Goal: Task Accomplishment & Management: Complete application form

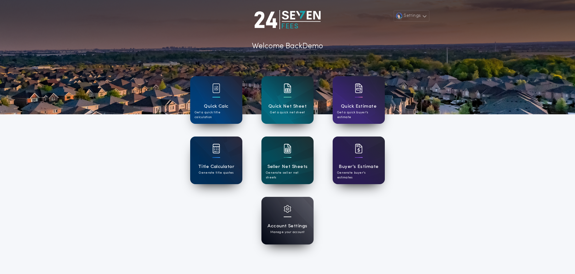
click at [496, 233] on div "Settings Welcome Back Demo Quick Calc Get a quick title calculation Quick Net S…" at bounding box center [287, 166] width 575 height 332
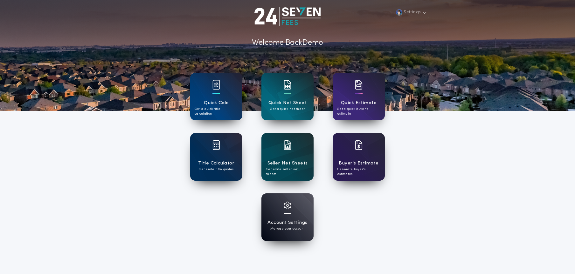
scroll to position [4, 0]
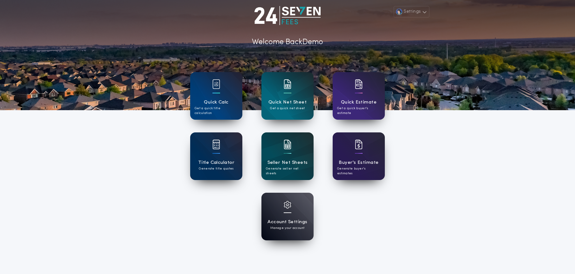
click at [108, 188] on div "Settings Welcome Back Demo Quick Calc Get a quick title calculation Quick Net S…" at bounding box center [287, 162] width 575 height 332
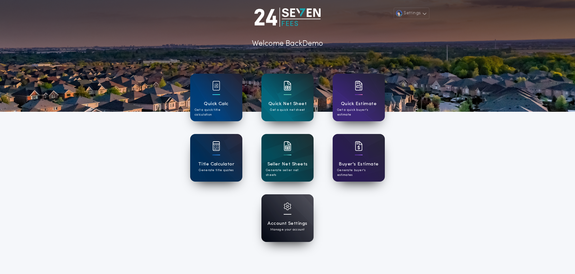
scroll to position [4, 0]
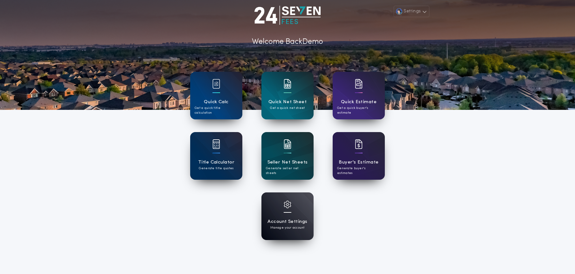
click at [284, 221] on h1 "Account Settings" at bounding box center [287, 221] width 40 height 7
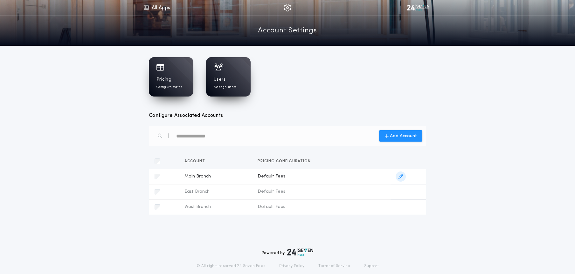
click at [399, 177] on icon "button" at bounding box center [400, 177] width 4 height 4
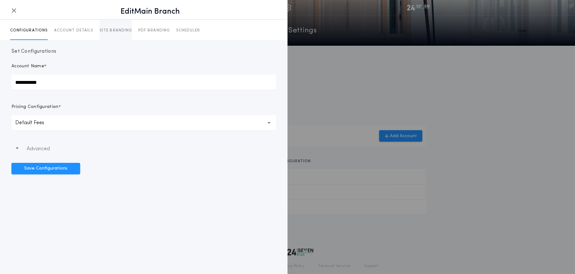
click at [119, 32] on p "SITE BRANDING" at bounding box center [116, 30] width 32 height 5
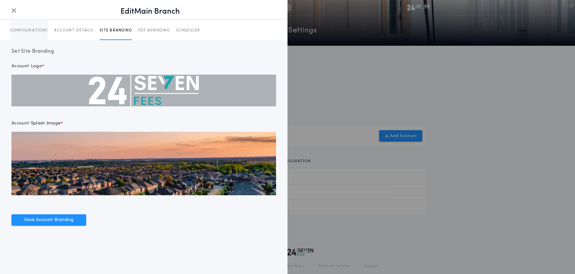
click at [27, 30] on p "CONFIGURATIONS" at bounding box center [29, 30] width 38 height 5
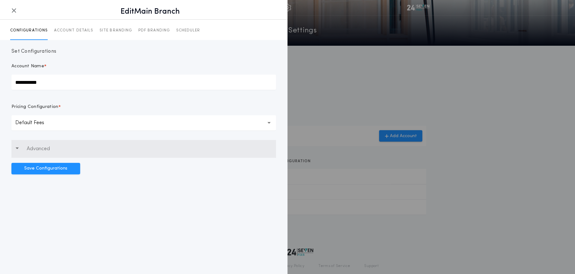
drag, startPoint x: 42, startPoint y: 151, endPoint x: 75, endPoint y: 152, distance: 33.4
click at [42, 151] on p "Advanced" at bounding box center [38, 149] width 23 height 8
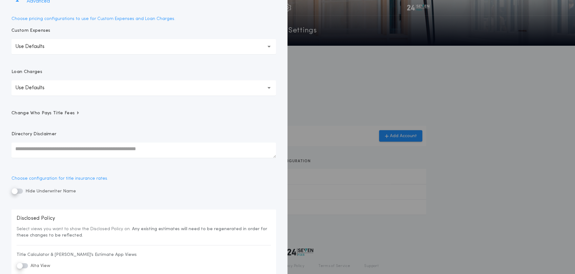
scroll to position [151, 0]
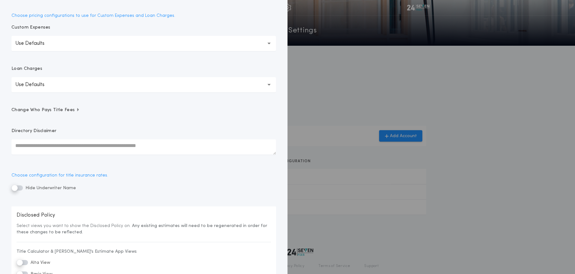
drag, startPoint x: 59, startPoint y: 110, endPoint x: 72, endPoint y: 113, distance: 13.0
click at [59, 110] on span "Change Who Pays Title Fees" at bounding box center [45, 110] width 68 height 6
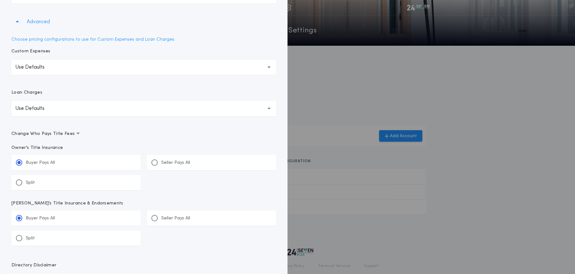
scroll to position [108, 0]
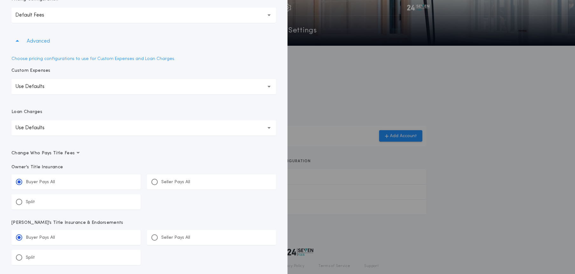
click at [311, 77] on div at bounding box center [287, 137] width 575 height 274
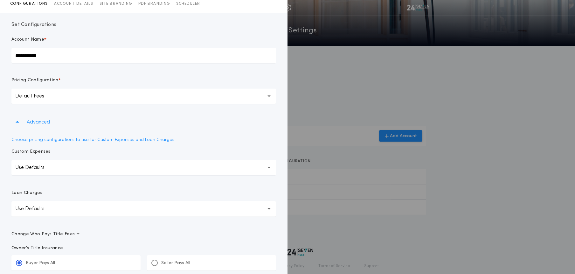
scroll to position [0, 0]
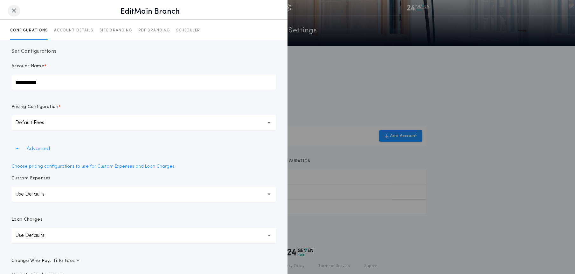
click at [15, 11] on icon "button" at bounding box center [13, 10] width 5 height 0
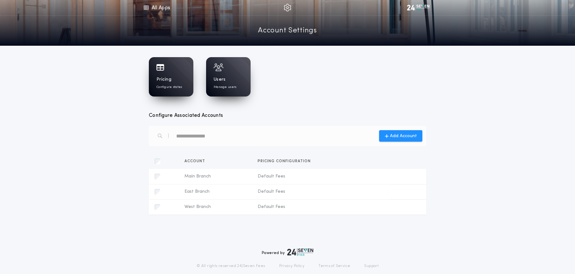
click at [165, 83] on div "Pricing Configure states" at bounding box center [170, 83] width 29 height 13
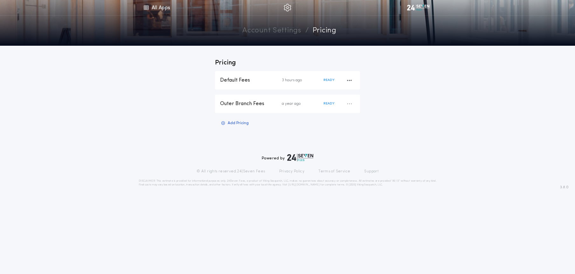
click at [271, 78] on div "Default Fees" at bounding box center [251, 80] width 62 height 7
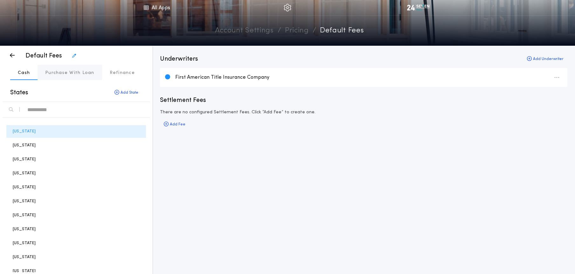
drag, startPoint x: 60, startPoint y: 71, endPoint x: 45, endPoint y: 70, distance: 15.3
click at [60, 71] on p "Purchase With Loan" at bounding box center [69, 73] width 49 height 6
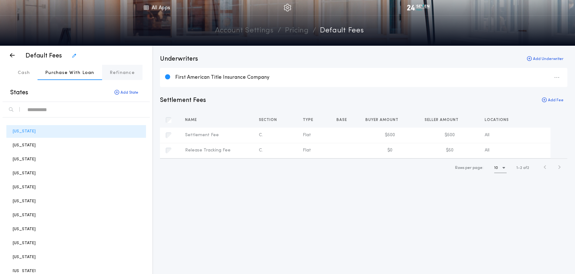
click at [118, 72] on p "Refinance" at bounding box center [122, 73] width 25 height 6
click at [75, 76] on p "Purchase With Loan" at bounding box center [69, 73] width 49 height 6
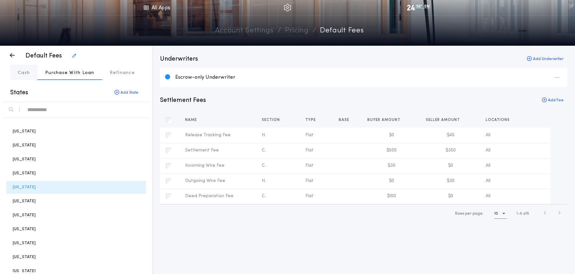
click at [24, 73] on p "Cash" at bounding box center [24, 73] width 12 height 6
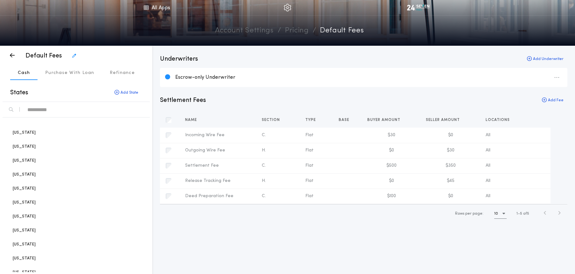
scroll to position [159, 0]
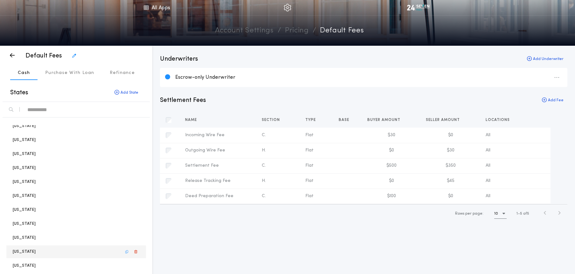
drag, startPoint x: 25, startPoint y: 251, endPoint x: 32, endPoint y: 252, distance: 7.4
click at [25, 251] on p "[US_STATE]" at bounding box center [24, 252] width 23 height 6
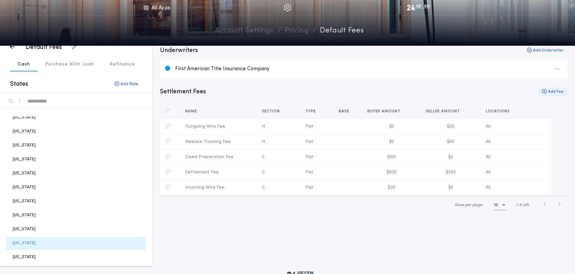
scroll to position [9, 0]
click at [557, 91] on button "Add Fee" at bounding box center [552, 91] width 29 height 9
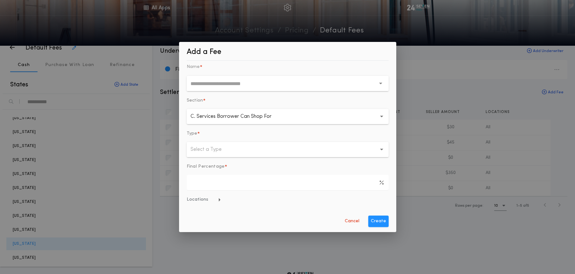
click at [225, 154] on button "Select a Type" at bounding box center [288, 149] width 202 height 15
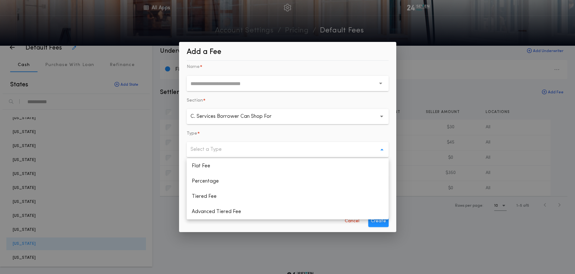
click at [269, 225] on div "Cancel Create" at bounding box center [288, 221] width 202 height 11
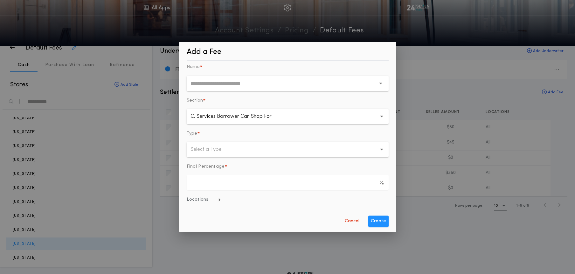
click at [217, 202] on span "Locations" at bounding box center [204, 200] width 35 height 6
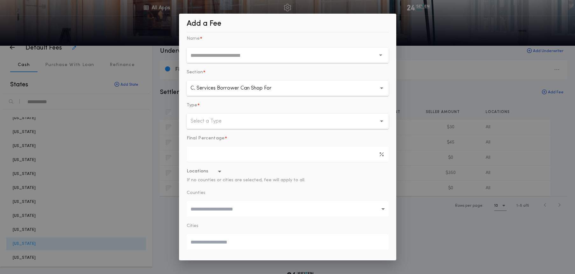
scroll to position [22, 0]
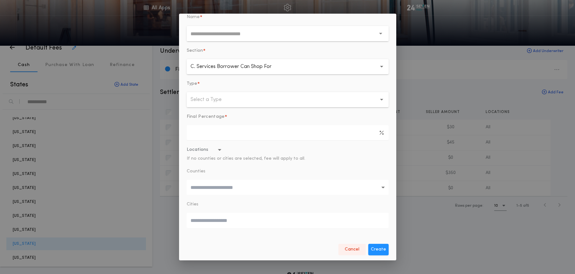
click at [352, 252] on button "Cancel" at bounding box center [351, 249] width 27 height 11
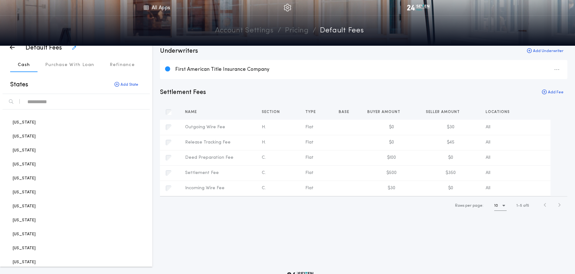
scroll to position [0, 0]
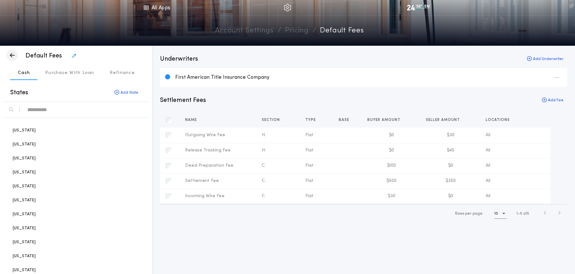
click at [15, 56] on div "button" at bounding box center [11, 55] width 11 height 11
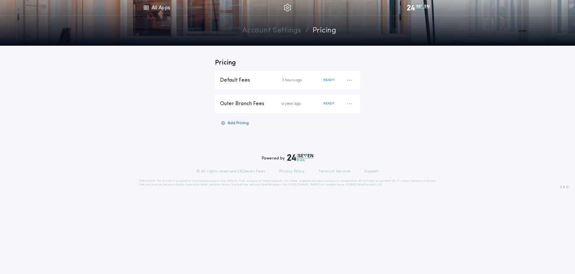
click at [265, 32] on link "Account Settings" at bounding box center [271, 30] width 59 height 11
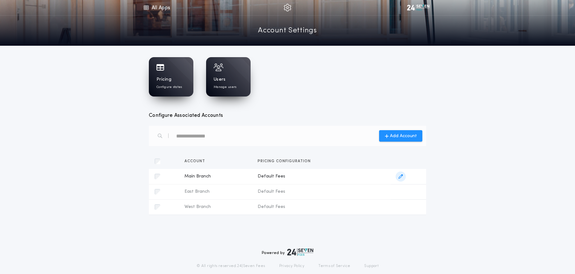
click at [403, 178] on span "button" at bounding box center [401, 177] width 10 height 10
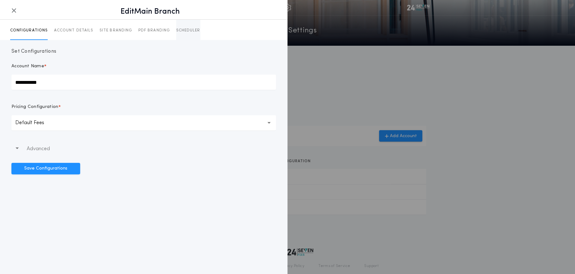
click at [185, 32] on p "SCHEDULER" at bounding box center [188, 30] width 24 height 5
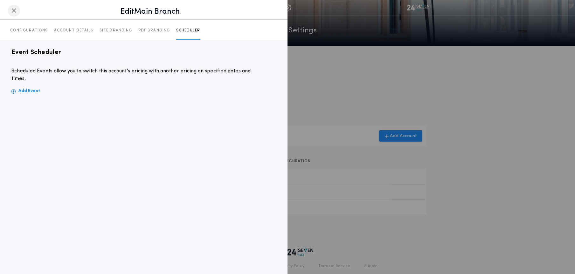
drag, startPoint x: 16, startPoint y: 11, endPoint x: 17, endPoint y: 14, distance: 3.6
click at [16, 11] on icon "button" at bounding box center [13, 10] width 5 height 0
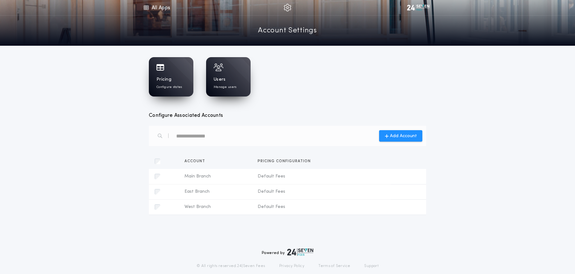
click at [372, 96] on div "Pricing Configure states Users Manage users" at bounding box center [287, 76] width 277 height 39
click at [232, 85] on p "Manage users" at bounding box center [225, 87] width 23 height 5
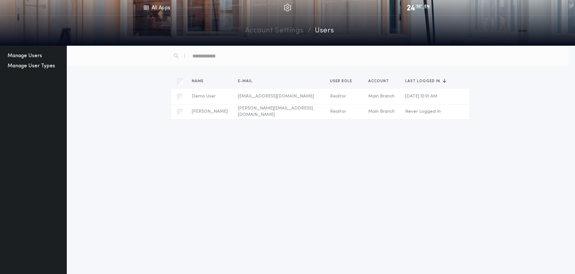
click at [25, 65] on button "Manage User Types" at bounding box center [31, 66] width 52 height 10
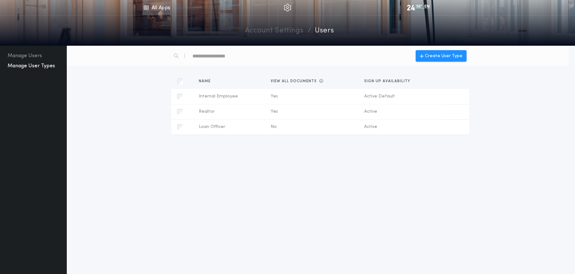
click at [162, 9] on link "All Apps" at bounding box center [156, 7] width 29 height 15
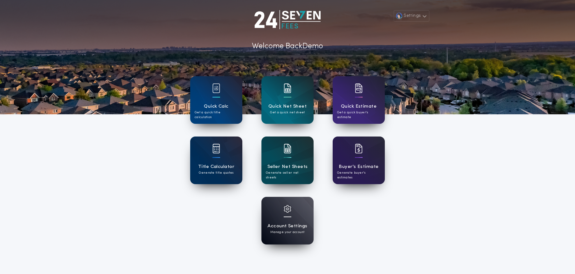
click at [396, 208] on div "Settings Welcome Back Demo Quick Calc Get a quick title calculation Quick Net S…" at bounding box center [287, 166] width 575 height 332
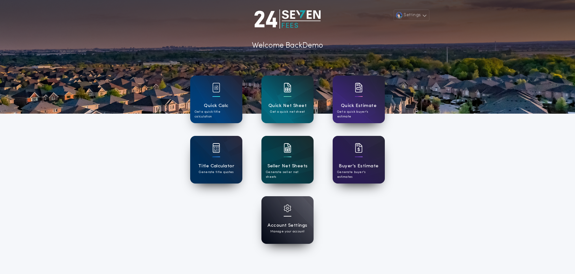
click at [284, 160] on div at bounding box center [288, 152] width 8 height 18
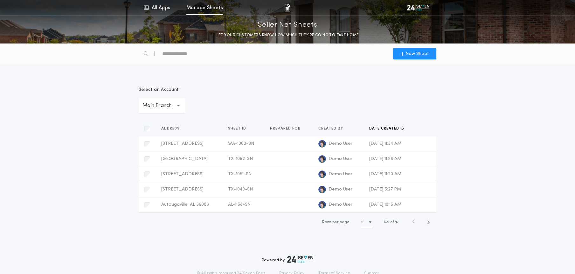
scroll to position [0, 0]
click at [429, 108] on div "**********" at bounding box center [288, 100] width 298 height 27
click at [418, 54] on span "New Sheet" at bounding box center [417, 53] width 24 height 7
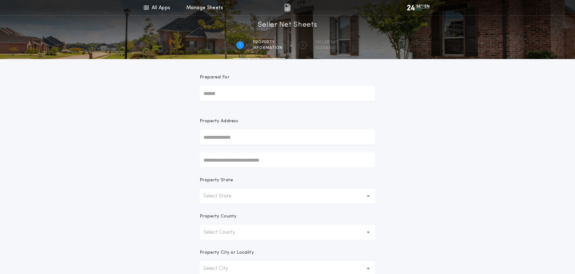
drag, startPoint x: 229, startPoint y: 93, endPoint x: 212, endPoint y: 93, distance: 16.9
click at [229, 93] on input "Prepared For" at bounding box center [288, 93] width 176 height 15
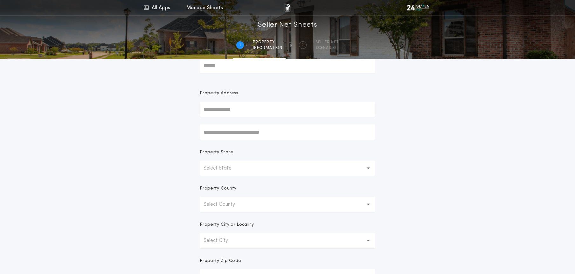
scroll to position [29, 0]
click at [225, 109] on input "text" at bounding box center [288, 108] width 176 height 15
click at [285, 121] on button "[STREET_ADDRESS][PERSON_NAME]" at bounding box center [288, 121] width 176 height 10
type input "**********"
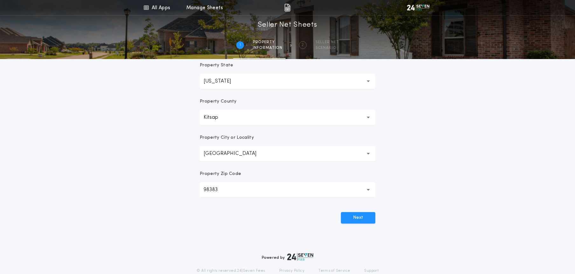
scroll to position [118, 0]
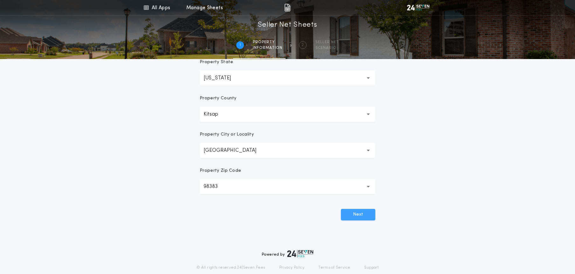
drag, startPoint x: 363, startPoint y: 217, endPoint x: 378, endPoint y: 217, distance: 15.0
click at [363, 217] on button "Next" at bounding box center [358, 214] width 34 height 11
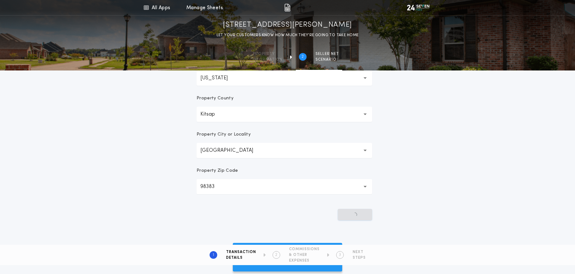
scroll to position [0, 0]
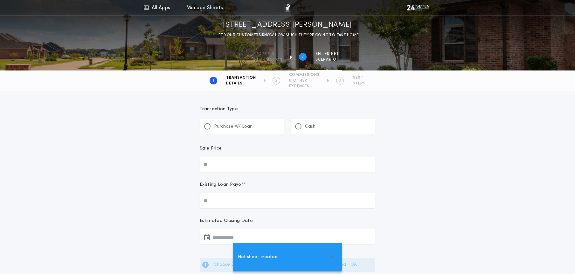
click at [235, 128] on p "Purchase W/ Loan" at bounding box center [233, 127] width 38 height 6
click at [239, 164] on input "Sale Price" at bounding box center [288, 164] width 176 height 15
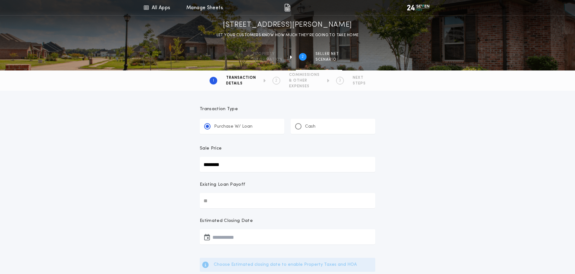
type input "********"
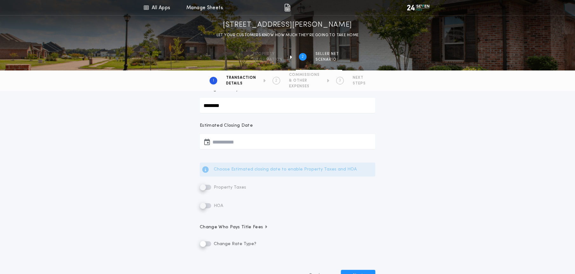
scroll to position [117, 0]
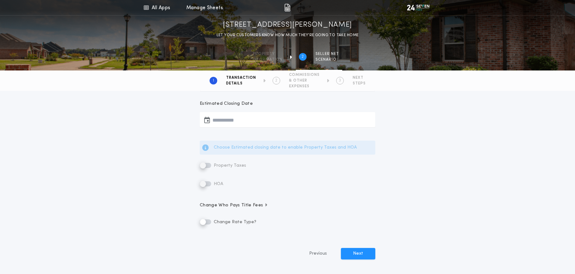
type input "********"
click at [232, 119] on button "button" at bounding box center [288, 119] width 176 height 15
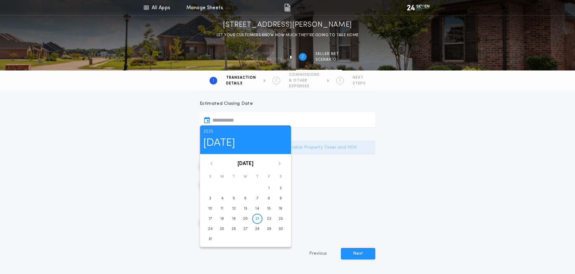
click at [280, 164] on icon at bounding box center [280, 164] width 4 height 4
click at [270, 207] on time "19" at bounding box center [268, 208] width 3 height 5
type input "**********"
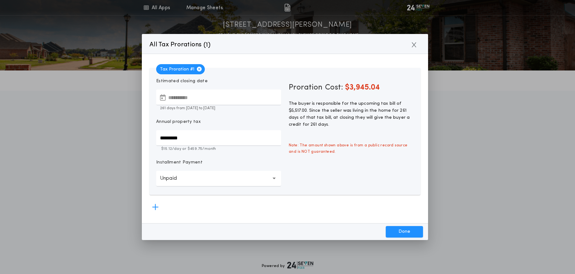
drag, startPoint x: 193, startPoint y: 138, endPoint x: 158, endPoint y: 138, distance: 34.7
click at [158, 138] on input "*********" at bounding box center [218, 137] width 125 height 15
click at [197, 137] on input "*********" at bounding box center [218, 137] width 125 height 15
click at [270, 181] on button "Unpaid ******" at bounding box center [218, 178] width 125 height 15
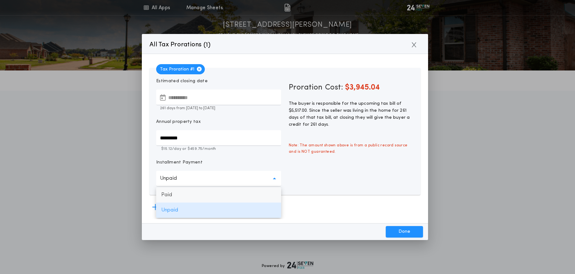
click at [191, 195] on p "Paid" at bounding box center [218, 195] width 125 height 15
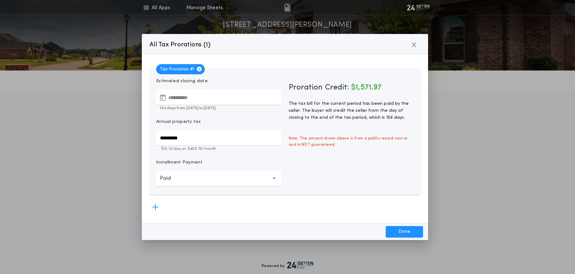
drag, startPoint x: 260, startPoint y: 182, endPoint x: 249, endPoint y: 186, distance: 11.6
click at [260, 182] on button "Paid ******" at bounding box center [218, 178] width 125 height 15
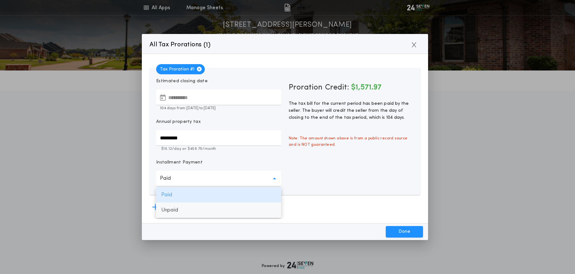
click at [191, 208] on p "Unpaid" at bounding box center [218, 210] width 125 height 15
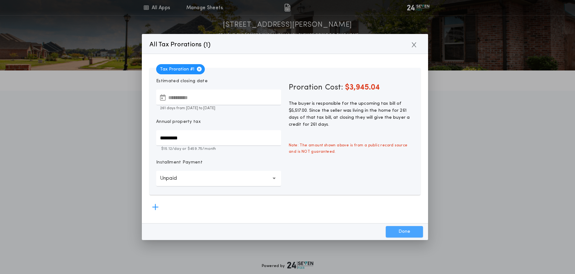
click at [394, 236] on button "Done" at bounding box center [404, 231] width 37 height 11
type input "*****"
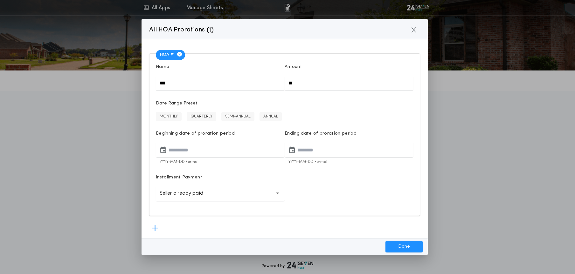
click at [302, 81] on input "**" at bounding box center [349, 82] width 129 height 15
type input "****"
click at [174, 118] on button "MONTHLY" at bounding box center [169, 116] width 26 height 9
type input "**********"
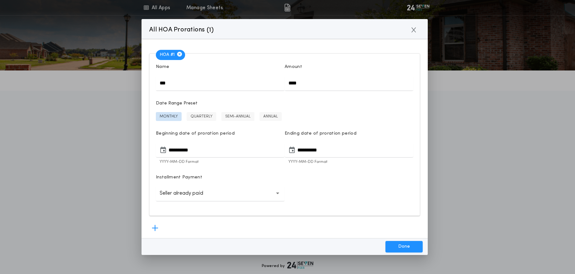
click at [200, 196] on p "Seller already paid" at bounding box center [187, 194] width 54 height 8
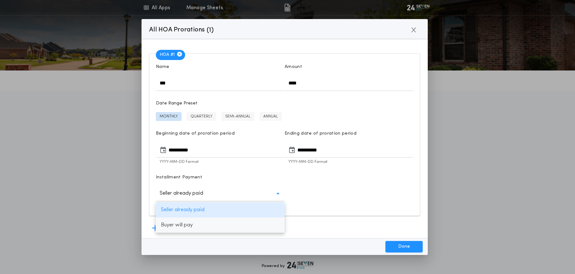
click at [194, 227] on p "Buyer will pay" at bounding box center [220, 225] width 129 height 15
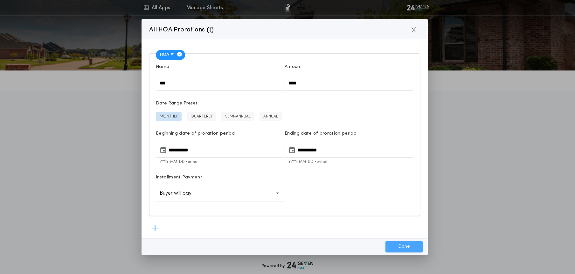
click at [409, 248] on button "Done" at bounding box center [403, 246] width 37 height 11
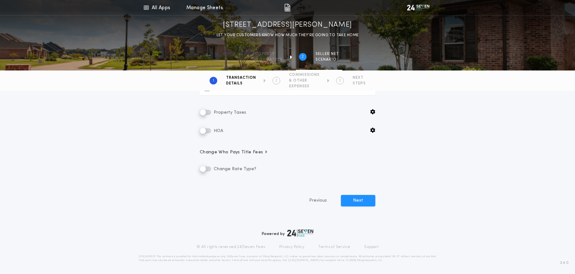
scroll to position [150, 0]
click at [243, 149] on span "Change Who Pays Title Fees" at bounding box center [234, 152] width 68 height 6
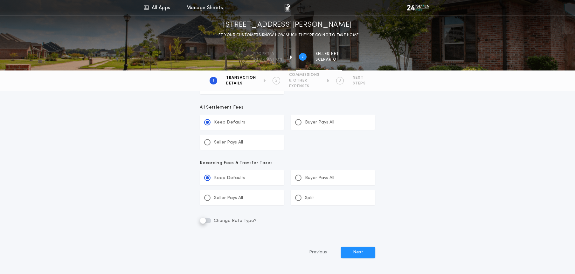
scroll to position [369, 0]
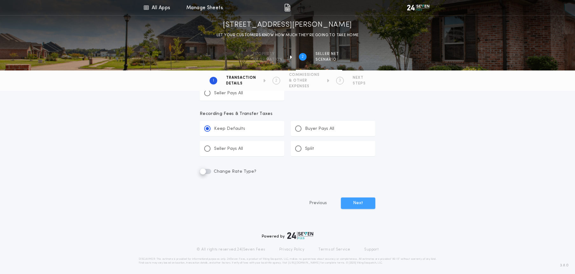
click at [363, 205] on button "Next" at bounding box center [358, 203] width 34 height 11
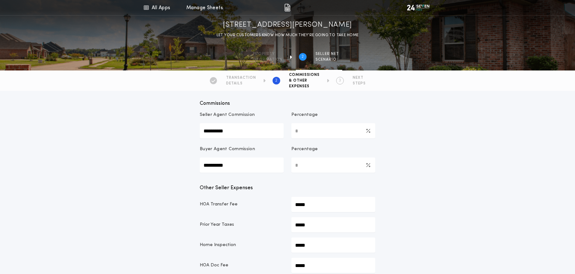
scroll to position [134, 0]
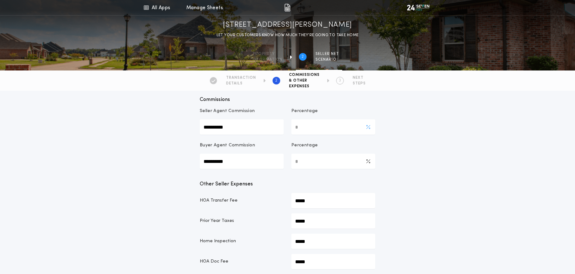
click at [324, 126] on Commission-percentage "*" at bounding box center [333, 127] width 84 height 15
click at [243, 127] on Commission-value "**********" at bounding box center [242, 127] width 84 height 15
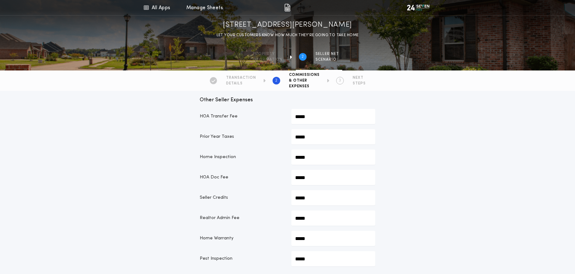
scroll to position [216, 0]
click at [289, 218] on div "Realtor Admin Fee *****" at bounding box center [288, 219] width 176 height 15
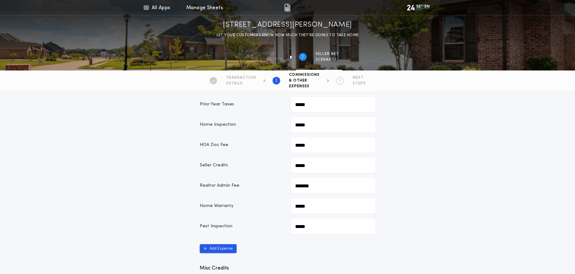
scroll to position [255, 0]
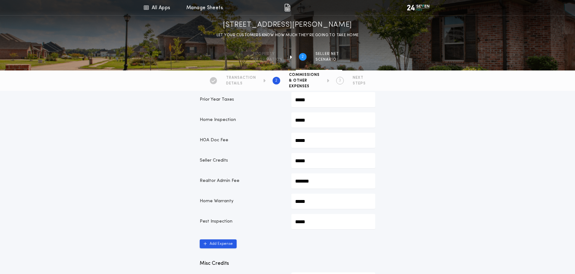
type input "*******"
drag, startPoint x: 313, startPoint y: 220, endPoint x: 296, endPoint y: 219, distance: 16.6
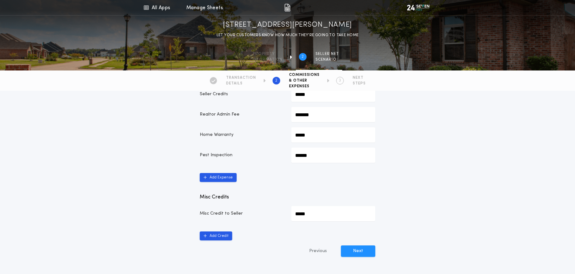
scroll to position [323, 0]
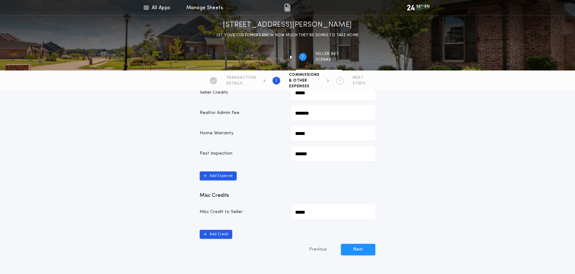
type input "******"
drag, startPoint x: 302, startPoint y: 213, endPoint x: 294, endPoint y: 213, distance: 7.3
type input "*********"
drag, startPoint x: 328, startPoint y: 232, endPoint x: 342, endPoint y: 232, distance: 14.0
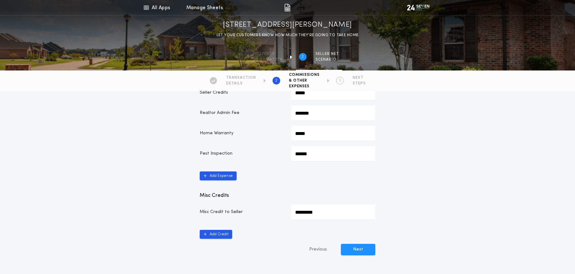
click at [328, 232] on div "Add Credit" at bounding box center [288, 234] width 176 height 9
drag, startPoint x: 361, startPoint y: 253, endPoint x: 421, endPoint y: 249, distance: 60.5
click at [361, 253] on button "Next" at bounding box center [358, 249] width 34 height 11
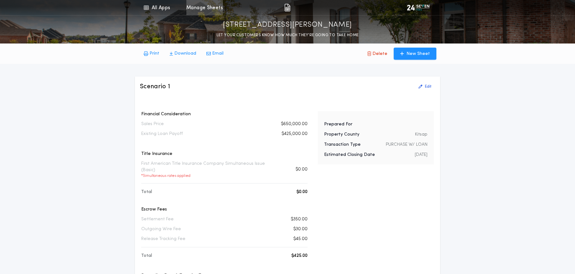
click at [200, 8] on link "Manage Sheets" at bounding box center [204, 7] width 37 height 15
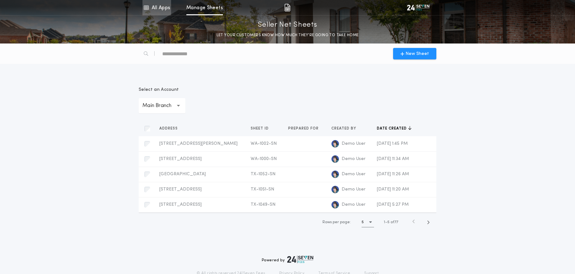
click at [161, 10] on link "All Apps" at bounding box center [156, 7] width 29 height 15
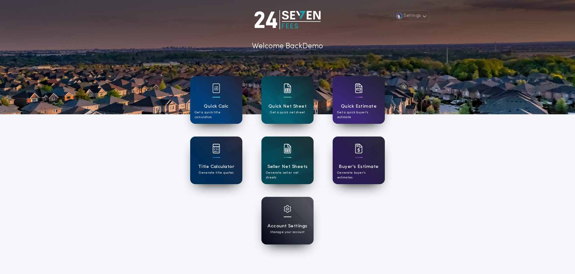
click at [293, 110] on p "Get a quick net sheet" at bounding box center [287, 112] width 35 height 5
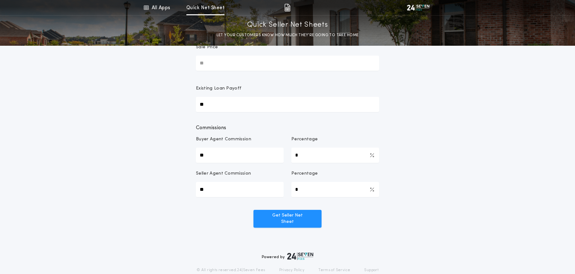
scroll to position [135, 0]
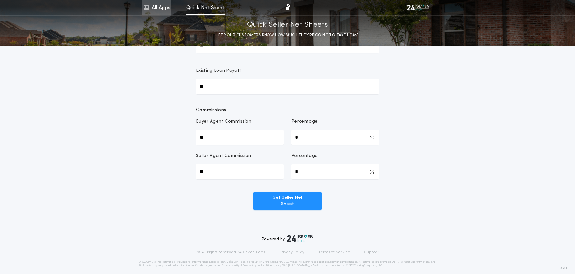
click at [163, 10] on link "All Apps" at bounding box center [156, 7] width 29 height 15
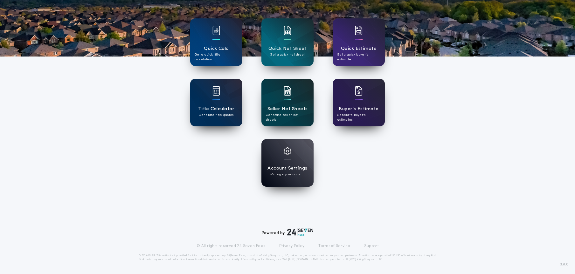
click at [295, 116] on p "Generate seller net sheets" at bounding box center [287, 118] width 43 height 10
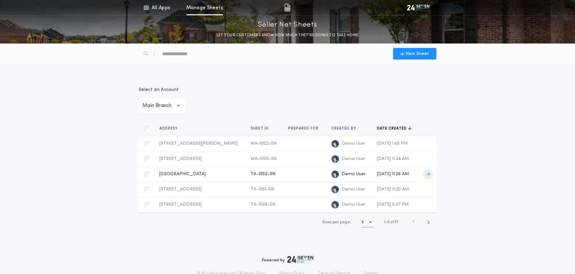
click at [427, 174] on icon at bounding box center [428, 174] width 4 height 4
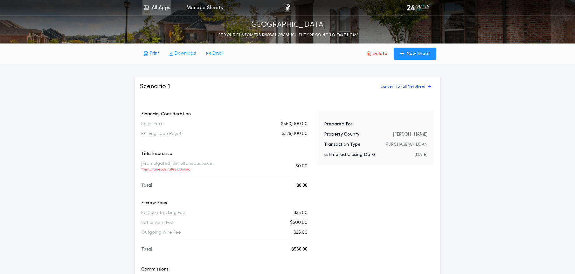
click at [158, 11] on link "All Apps" at bounding box center [156, 7] width 29 height 15
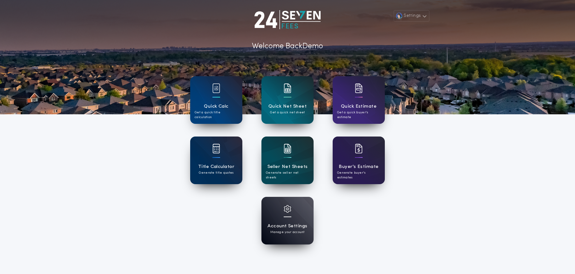
click at [469, 182] on div "Settings Welcome Back Demo Quick Calc Get a quick title calculation Quick Net S…" at bounding box center [287, 166] width 575 height 332
click at [420, 19] on button "Settings" at bounding box center [412, 15] width 36 height 11
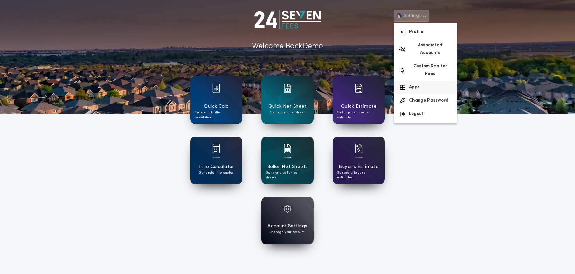
click at [419, 81] on button "Apps" at bounding box center [425, 87] width 63 height 13
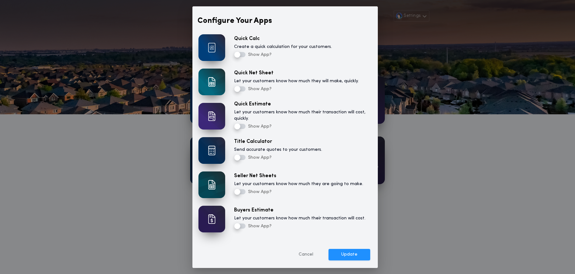
click at [307, 255] on button "Cancel" at bounding box center [306, 254] width 40 height 11
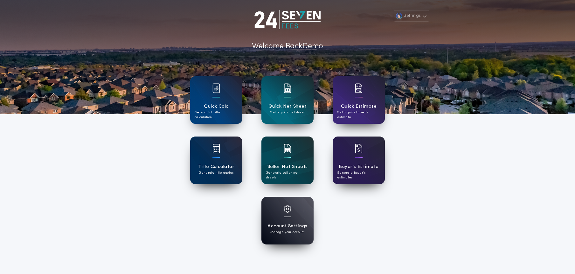
click at [343, 214] on div "Account Settings Manage your account" at bounding box center [287, 221] width 195 height 48
click at [337, 226] on div "Account Settings Manage your account" at bounding box center [287, 221] width 195 height 48
click at [132, 204] on div "Settings Welcome Back Demo Quick Calc Get a quick title calculation Quick Net S…" at bounding box center [287, 166] width 575 height 332
click at [124, 208] on div "Settings Welcome Back Demo Quick Calc Get a quick title calculation Quick Net S…" at bounding box center [287, 166] width 575 height 332
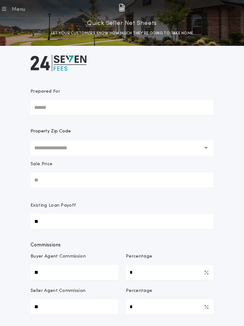
click at [11, 8] on button "Menu" at bounding box center [12, 8] width 25 height 9
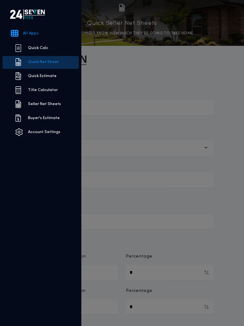
click at [31, 33] on link "All Apps" at bounding box center [42, 34] width 79 height 13
